Goal: Information Seeking & Learning: Find specific fact

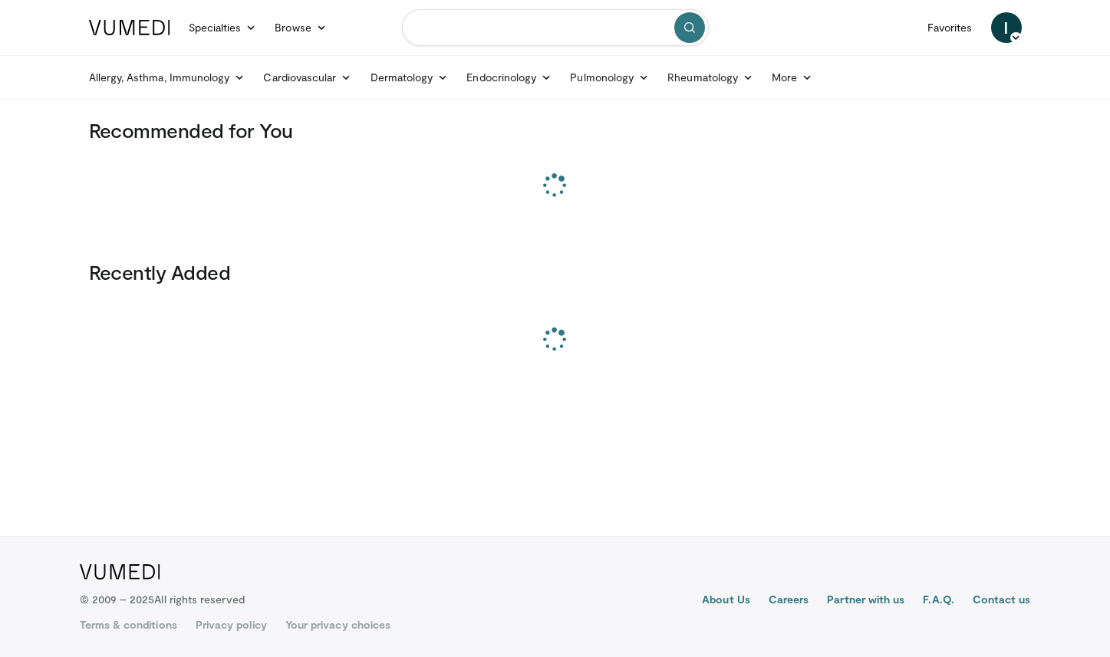
click at [535, 33] on input "Search topics, interventions" at bounding box center [555, 27] width 307 height 37
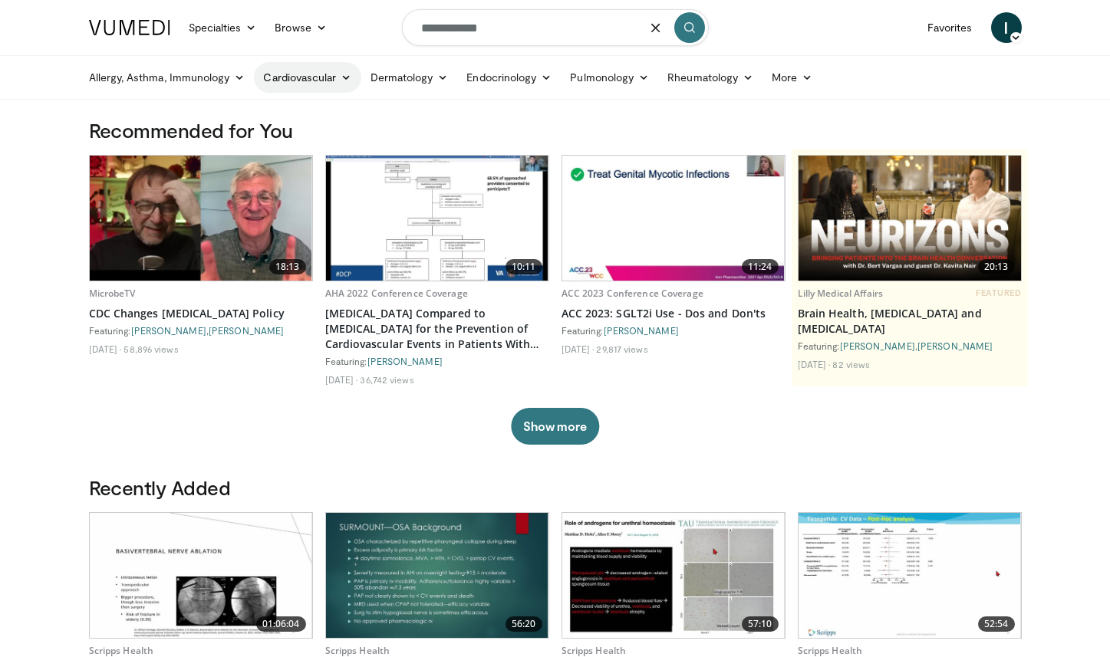
type input "**********"
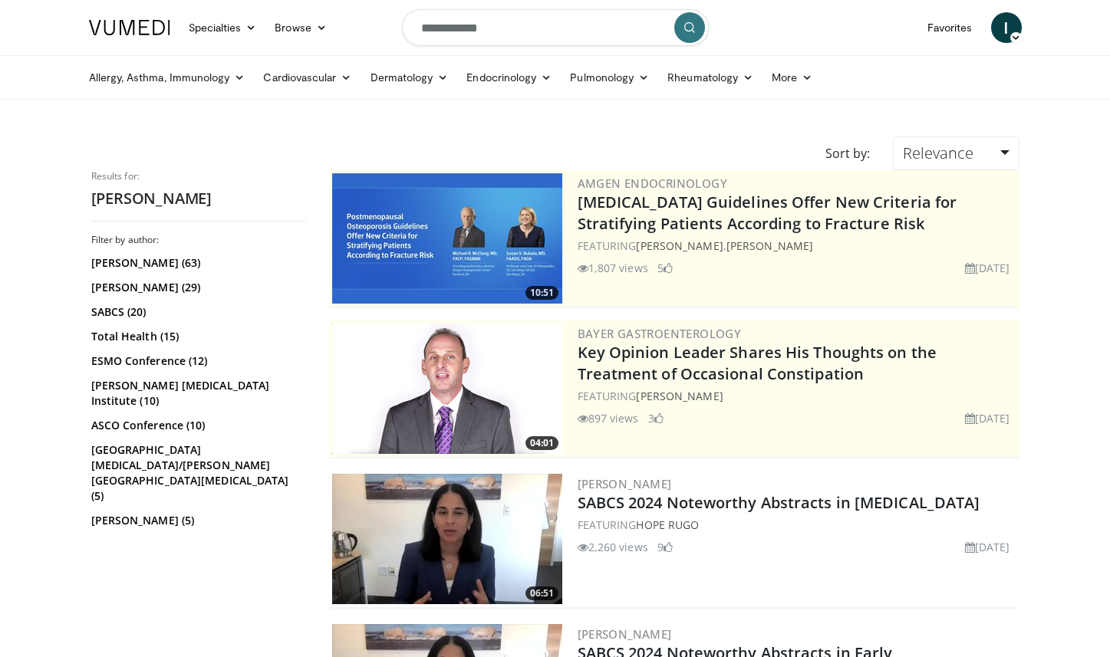
click at [550, 24] on input "**********" at bounding box center [555, 27] width 307 height 37
type input "**********"
